Goal: Task Accomplishment & Management: Complete application form

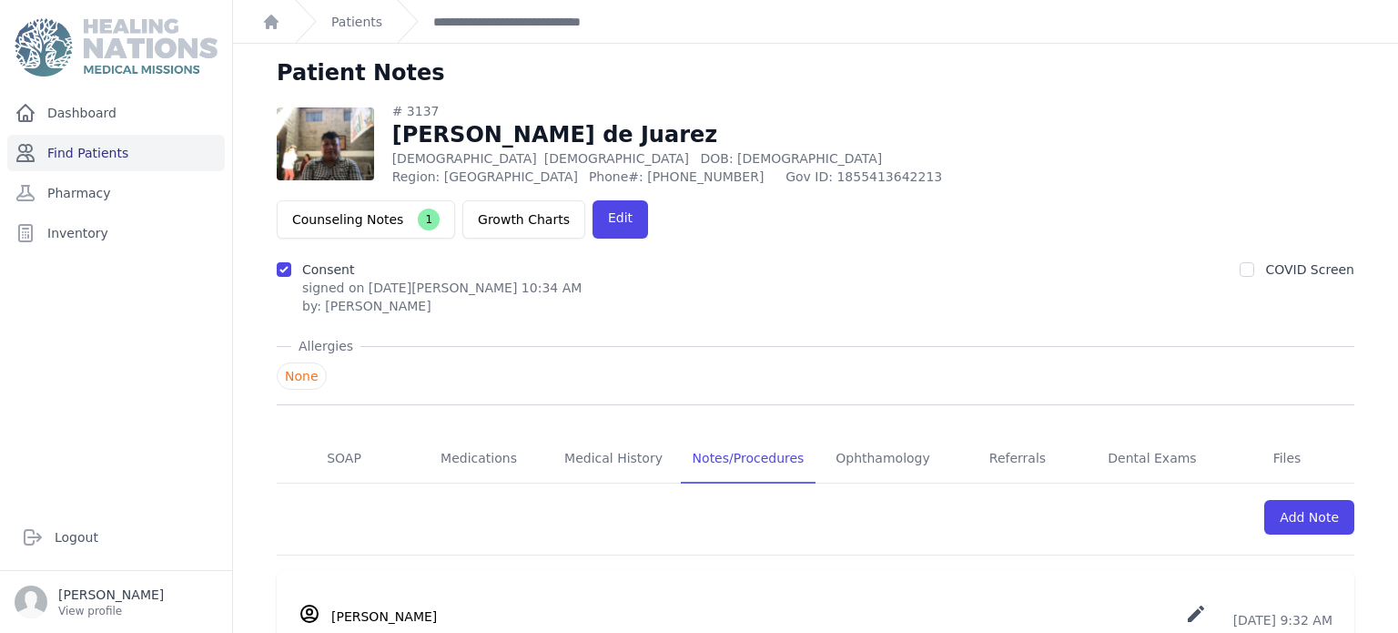
click at [189, 158] on link "Find Patients" at bounding box center [116, 153] width 218 height 36
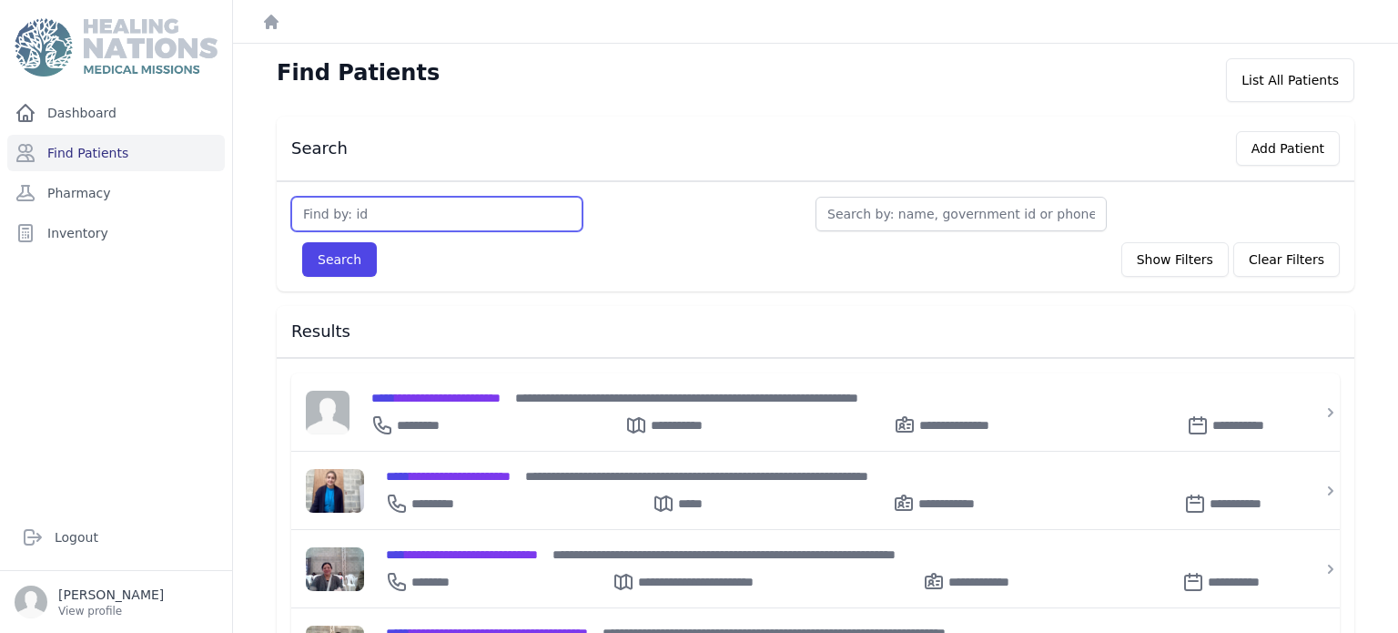
click at [431, 218] on input "text" at bounding box center [436, 214] width 291 height 35
type input "3459"
click at [302, 242] on button "Search" at bounding box center [339, 259] width 75 height 35
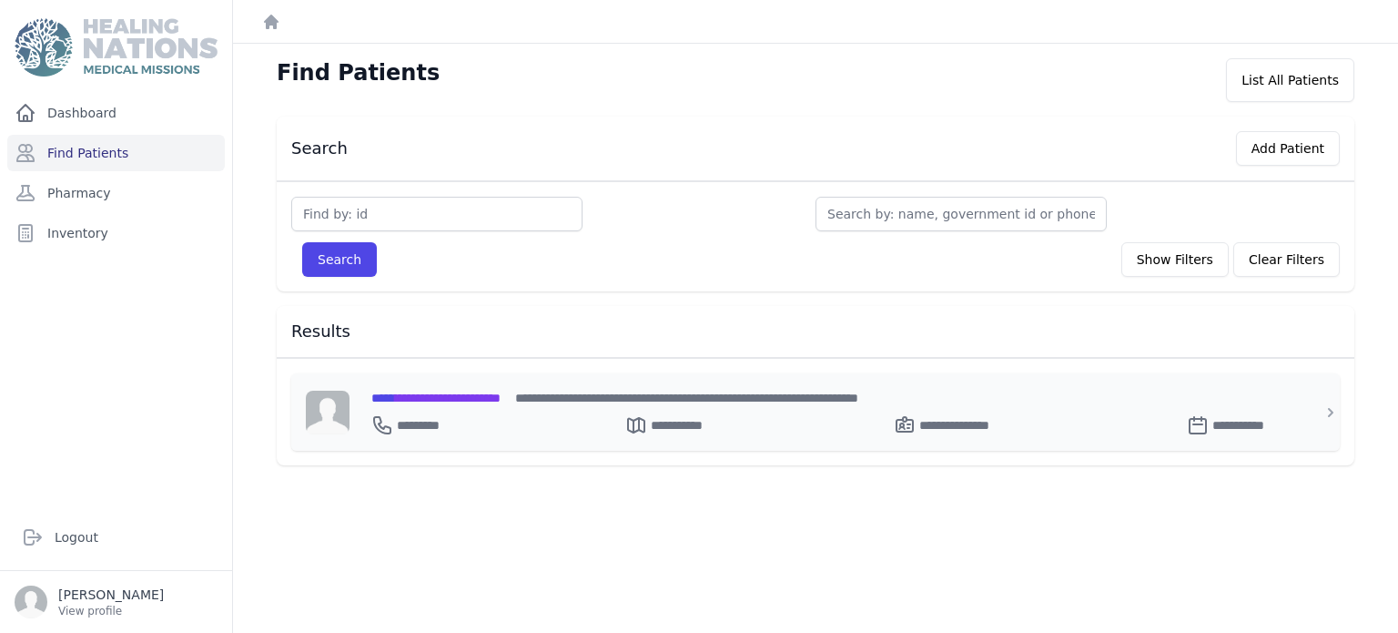
click at [501, 395] on span "**********" at bounding box center [435, 397] width 129 height 13
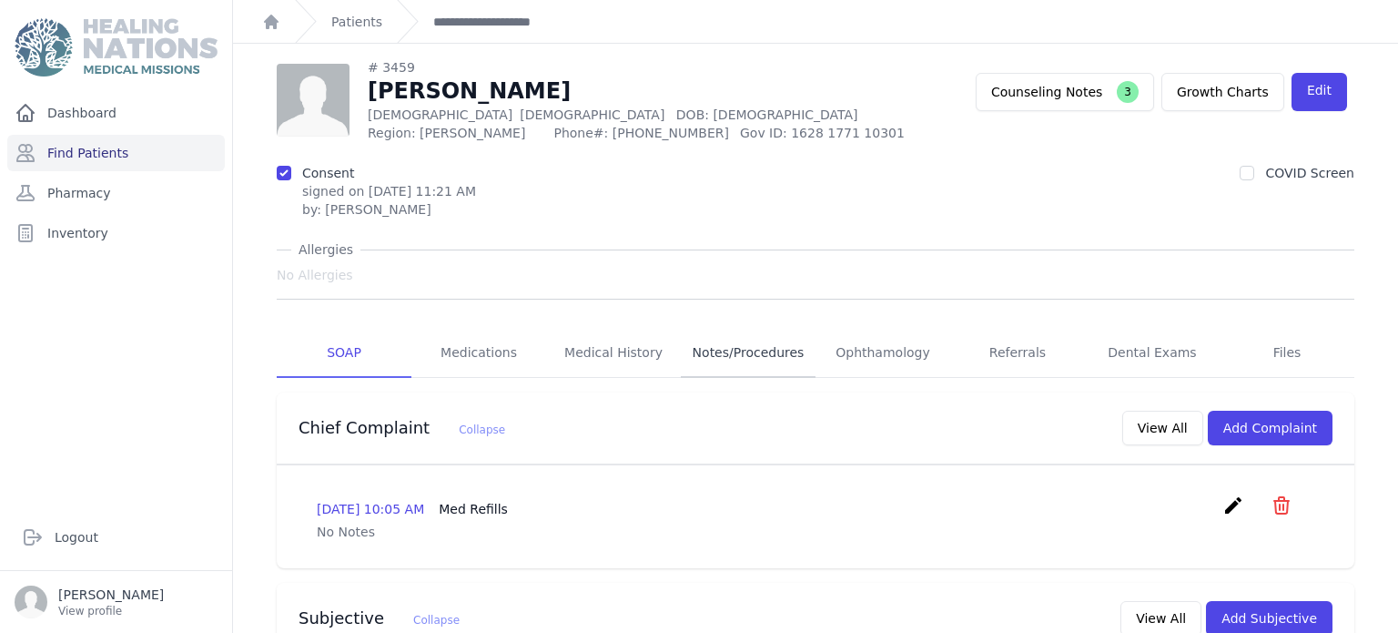
click at [737, 352] on link "Notes/Procedures" at bounding box center [748, 353] width 135 height 49
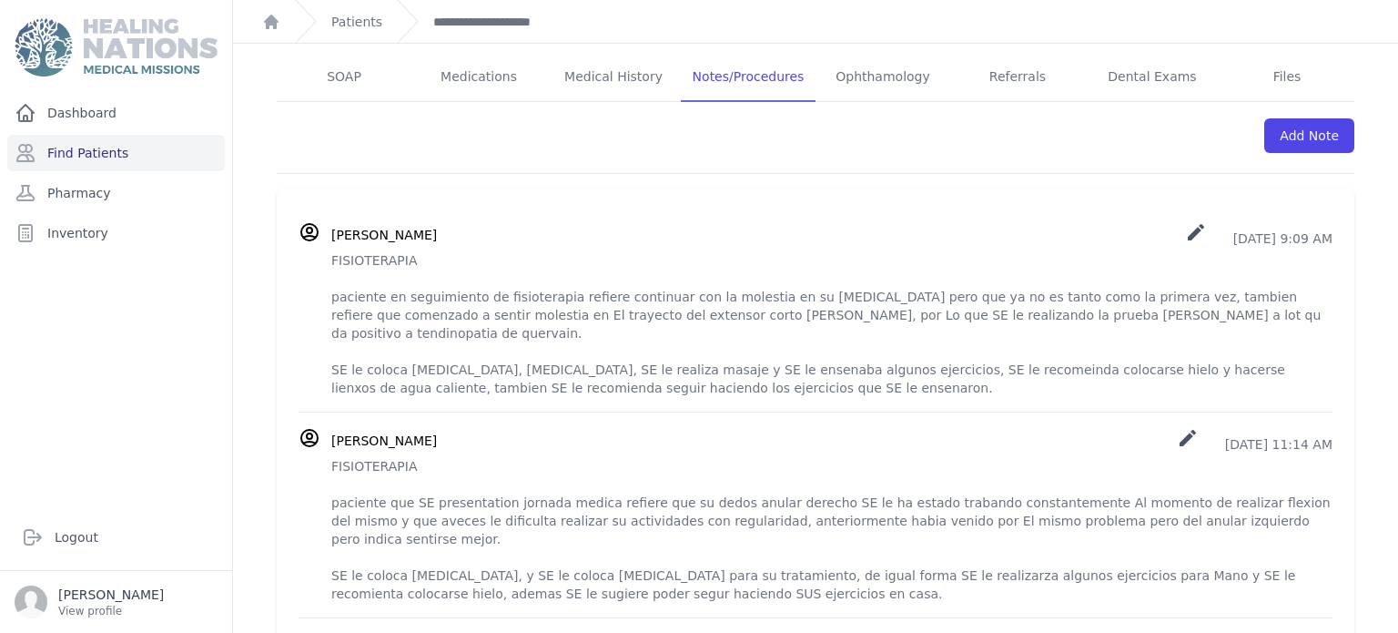
scroll to position [324, 0]
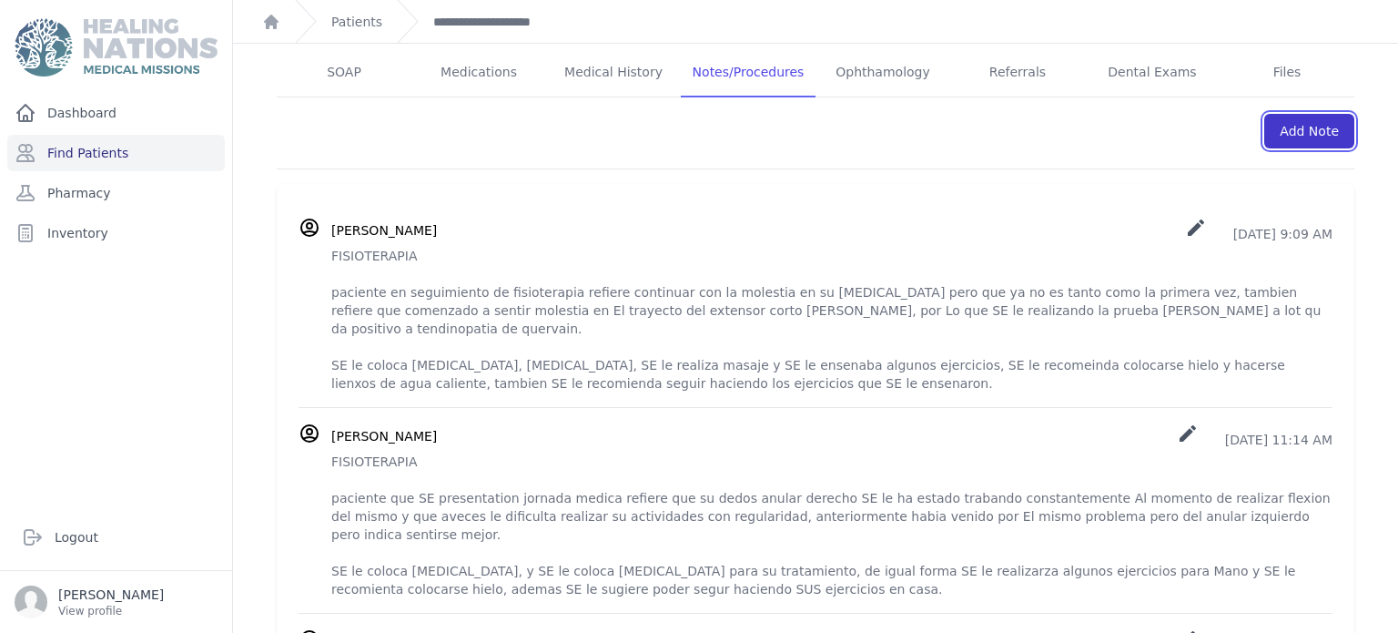
click at [1338, 130] on link "Add Note" at bounding box center [1309, 131] width 90 height 35
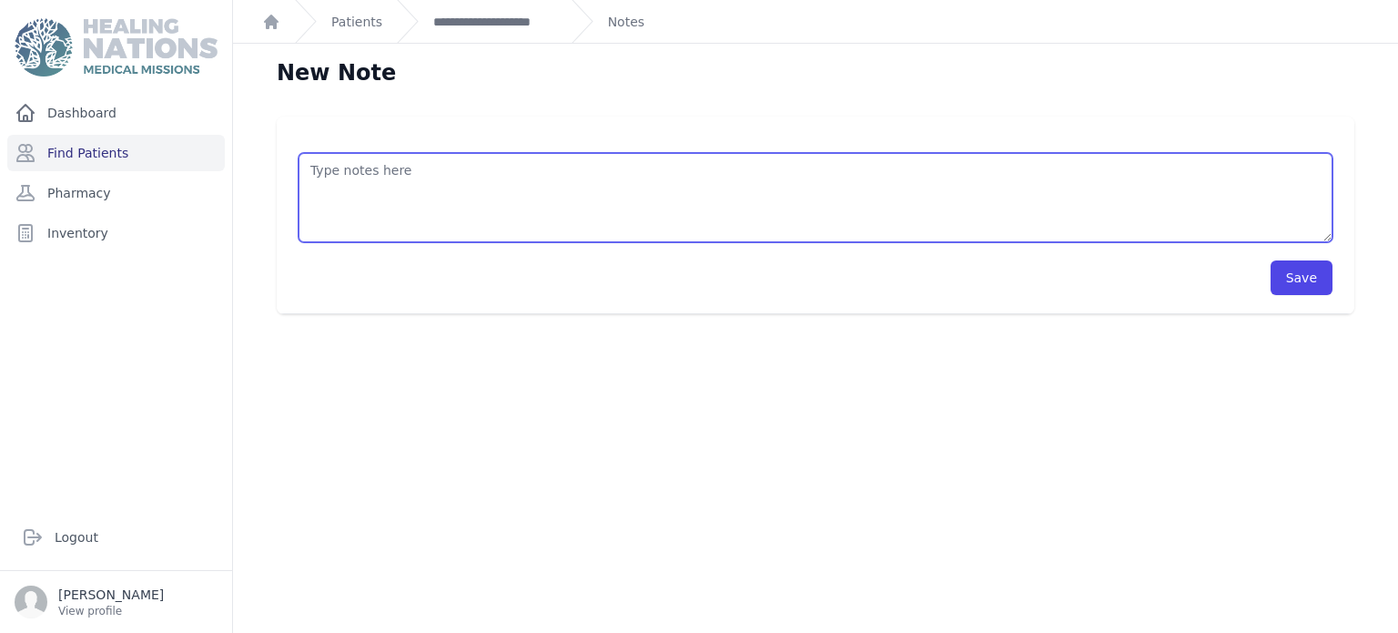
click at [964, 180] on textarea at bounding box center [816, 197] width 1034 height 89
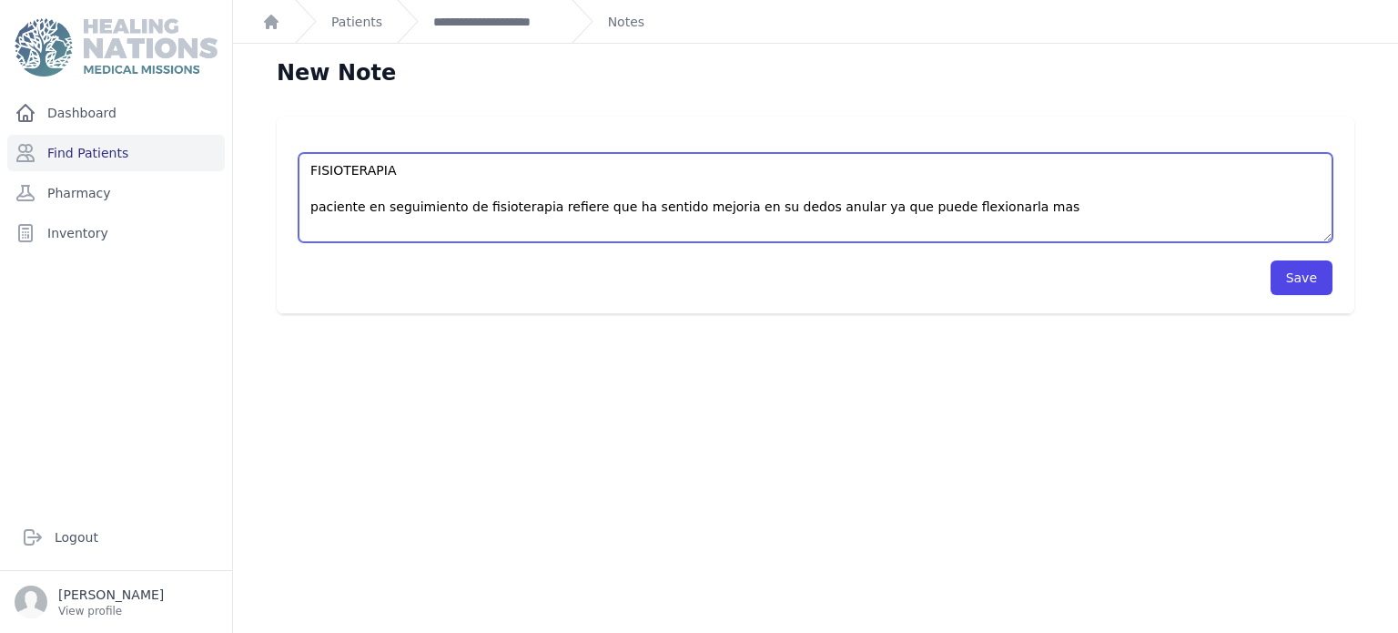
click at [952, 203] on textarea "FISIOTERAPIA paciente en seguimiento de fisioterapia refiere que ha sentido mej…" at bounding box center [816, 197] width 1034 height 89
click at [991, 210] on textarea "FISIOTERAPIA paciente en seguimiento de fisioterapia refiere que ha sentido mej…" at bounding box center [816, 197] width 1034 height 89
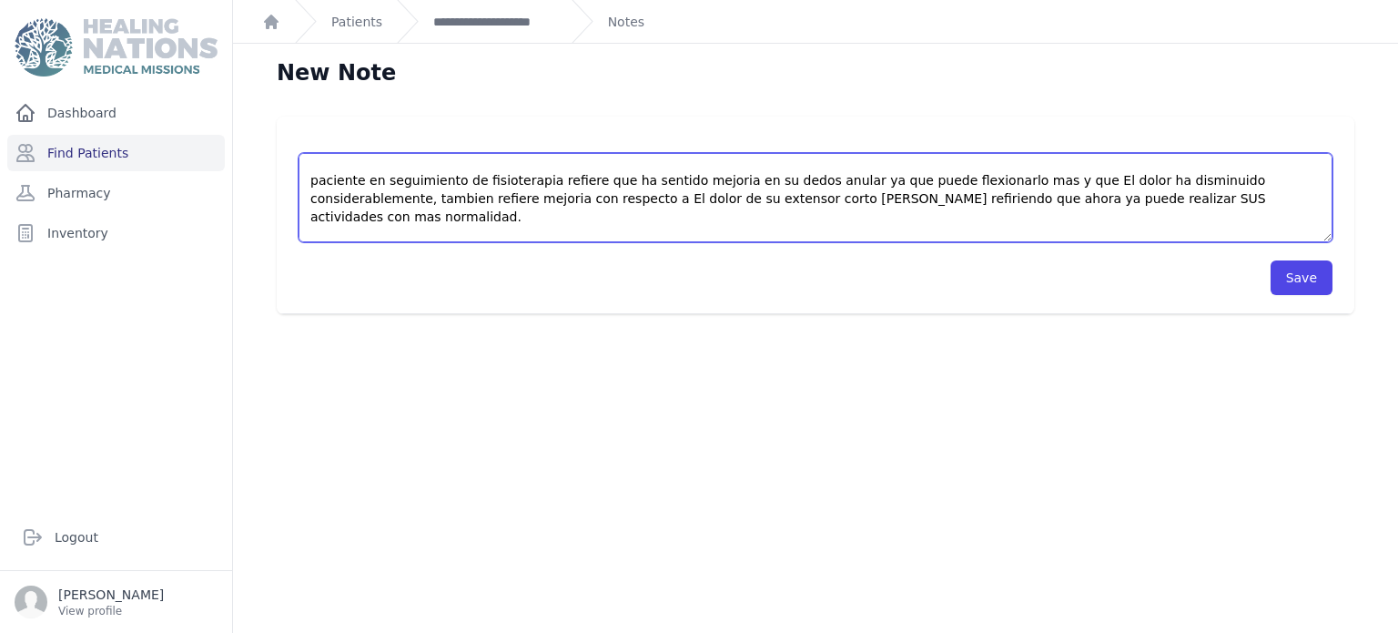
scroll to position [45, 0]
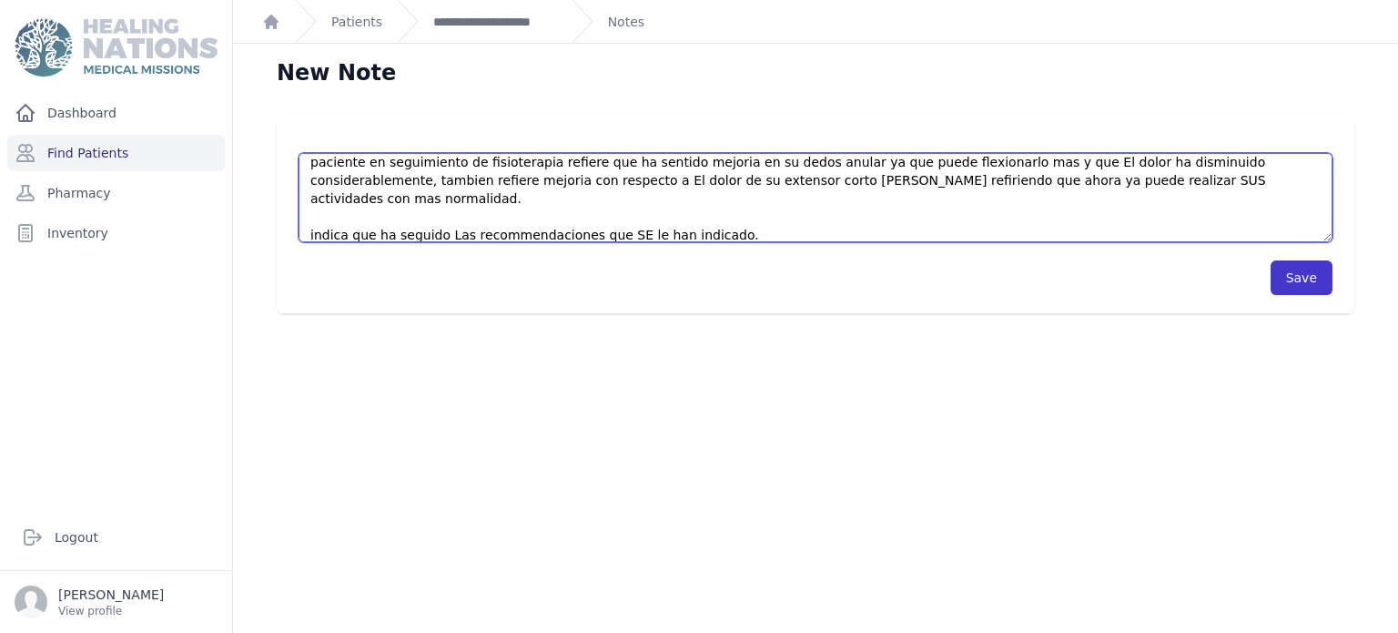
type textarea "FISIOTERAPIA paciente en seguimiento de fisioterapia refiere que ha sentido mej…"
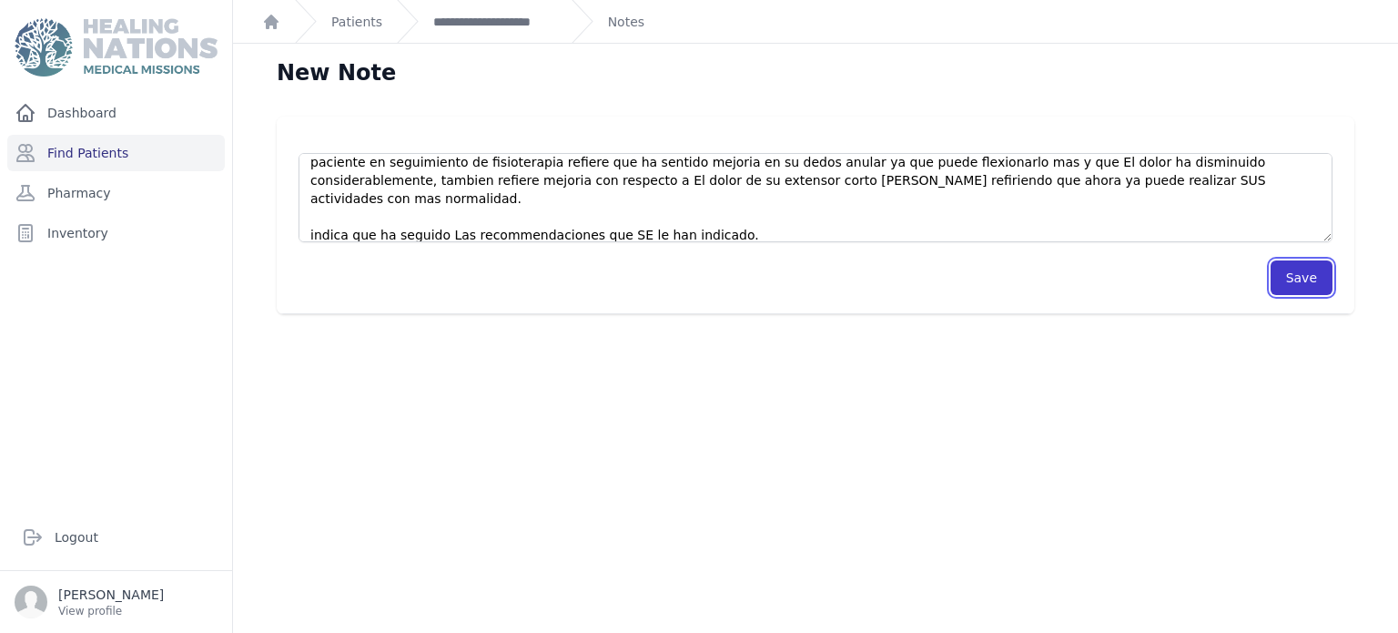
click at [1302, 284] on button "Save" at bounding box center [1302, 277] width 62 height 35
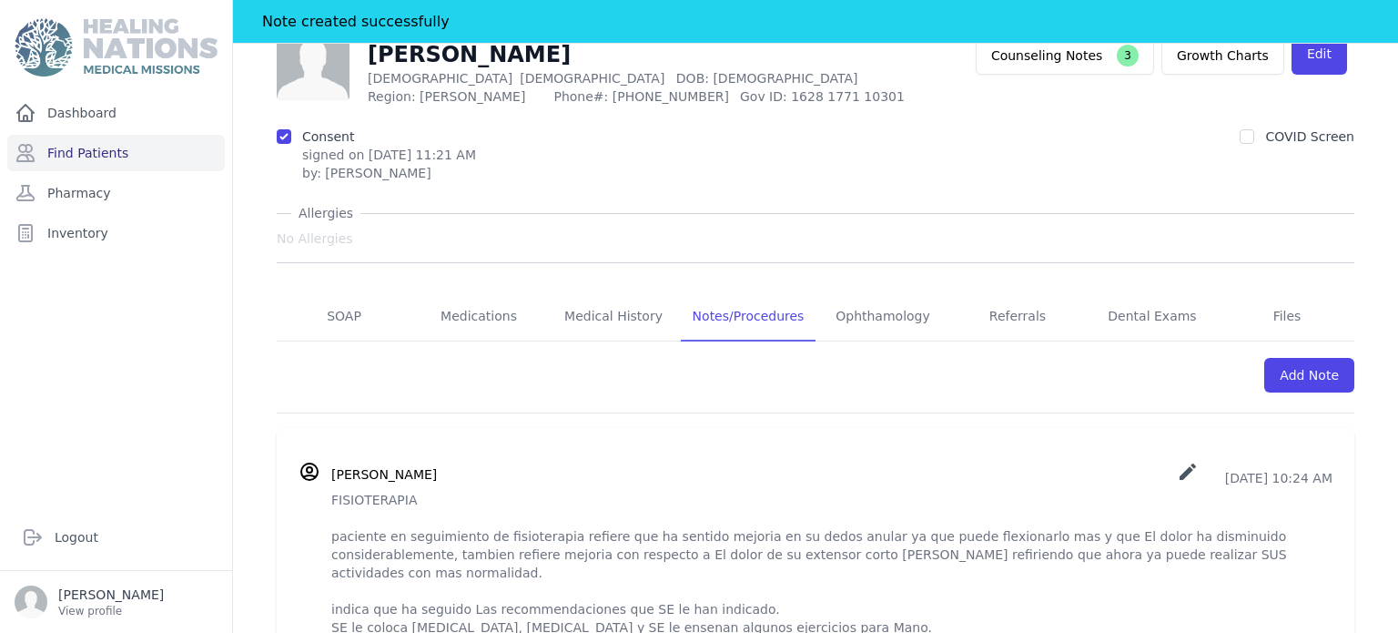
scroll to position [124, 0]
